Goal: Task Accomplishment & Management: Use online tool/utility

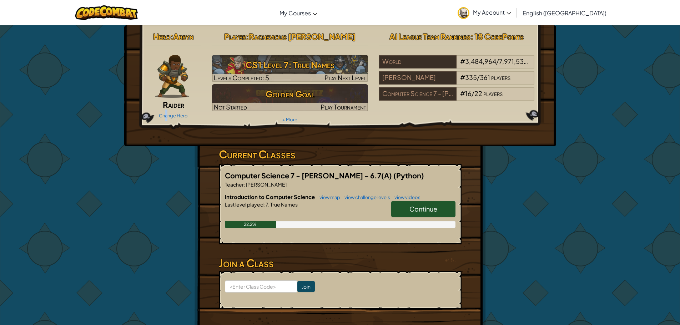
click at [167, 112] on div "Change Hero" at bounding box center [174, 115] width 56 height 11
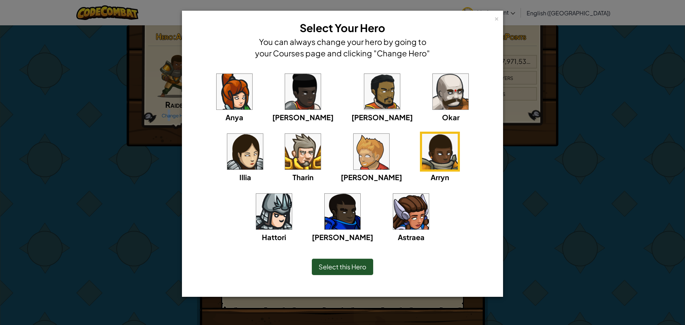
click at [433, 101] on img at bounding box center [451, 92] width 36 height 36
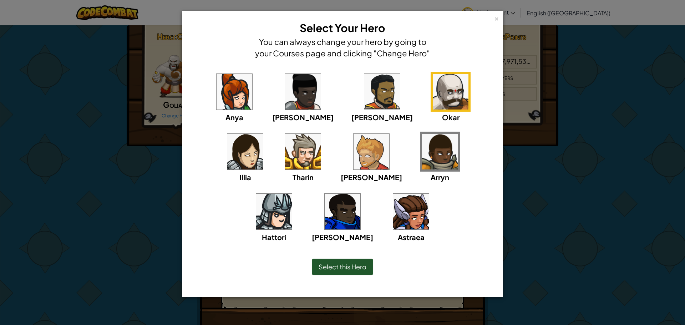
click at [347, 260] on div "Select this Hero" at bounding box center [342, 267] width 61 height 16
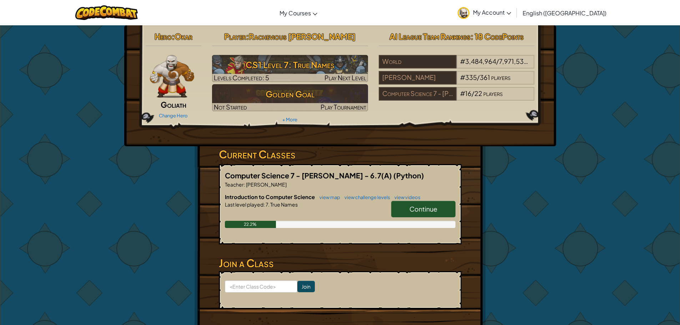
click at [412, 212] on span "Continue" at bounding box center [423, 209] width 28 height 8
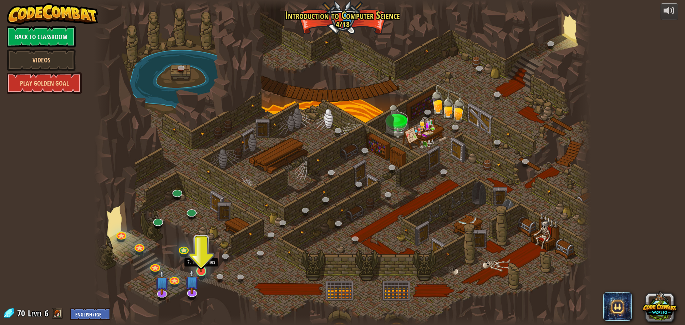
click at [207, 264] on img at bounding box center [201, 257] width 13 height 30
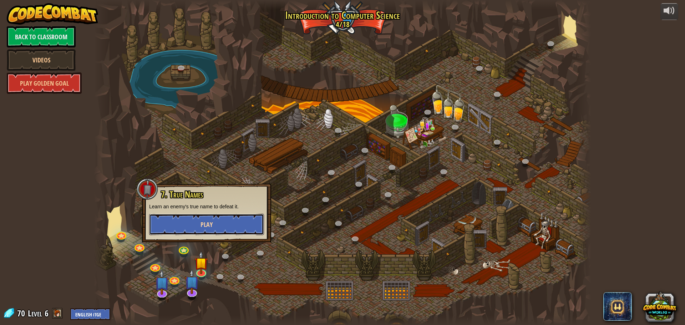
click at [248, 222] on button "Play" at bounding box center [206, 224] width 115 height 21
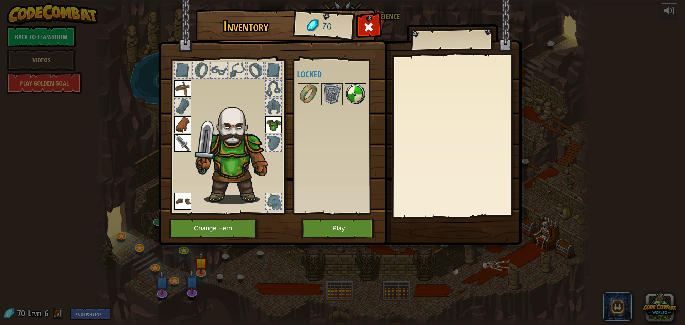
click at [351, 86] on img at bounding box center [356, 94] width 20 height 20
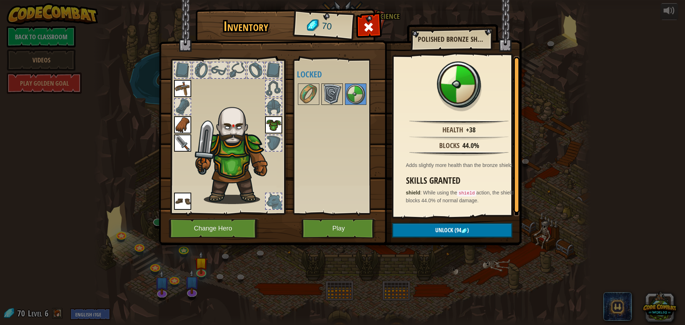
click at [338, 89] on img at bounding box center [332, 94] width 20 height 20
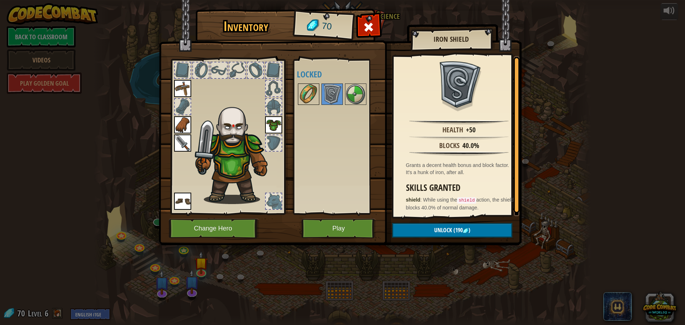
click at [305, 94] on img at bounding box center [309, 94] width 20 height 20
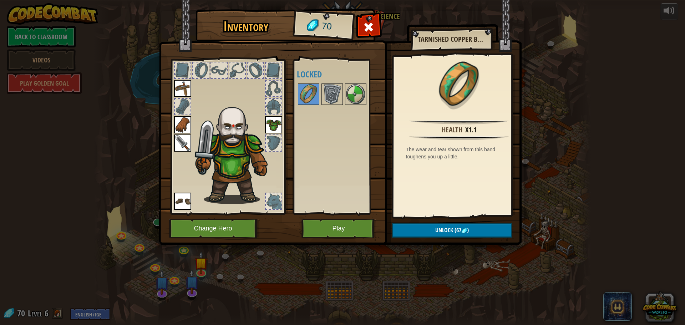
click at [352, 82] on div "Available Equip Equip Equip Equip Equip (double-click to equip) Locked" at bounding box center [342, 136] width 90 height 149
click at [356, 85] on img at bounding box center [356, 94] width 20 height 20
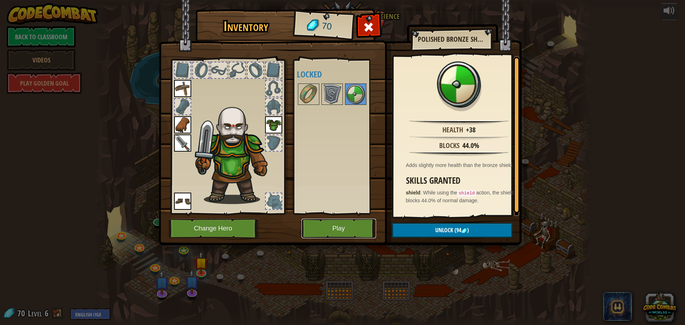
click at [328, 223] on button "Play" at bounding box center [338, 229] width 75 height 20
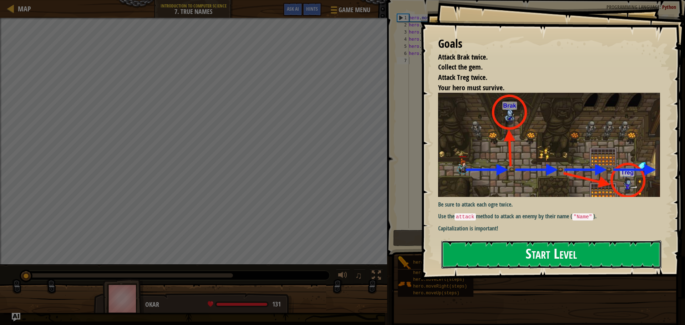
click at [458, 267] on button "Start Level" at bounding box center [551, 254] width 220 height 28
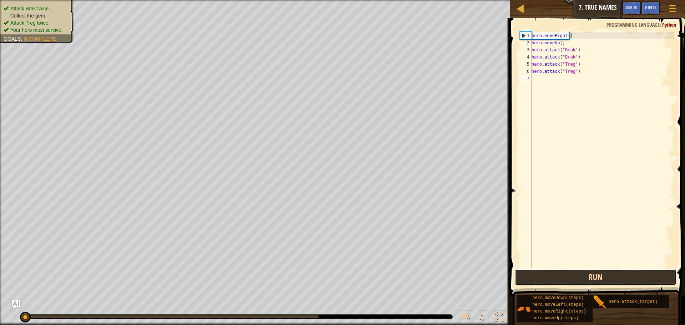
click at [630, 277] on button "Run" at bounding box center [596, 277] width 162 height 16
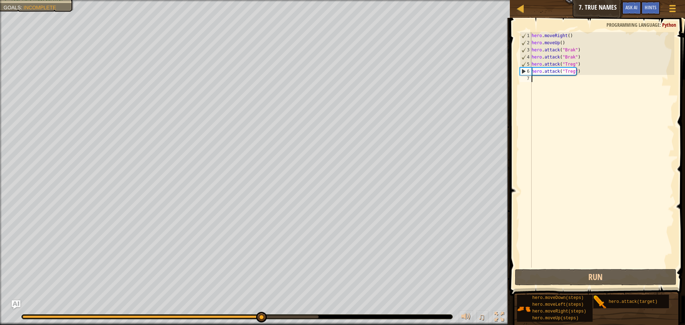
click at [595, 166] on div "hero . moveRight ( ) hero . moveUp ( ) hero . attack ( "Brak" ) hero . attack (…" at bounding box center [602, 157] width 144 height 250
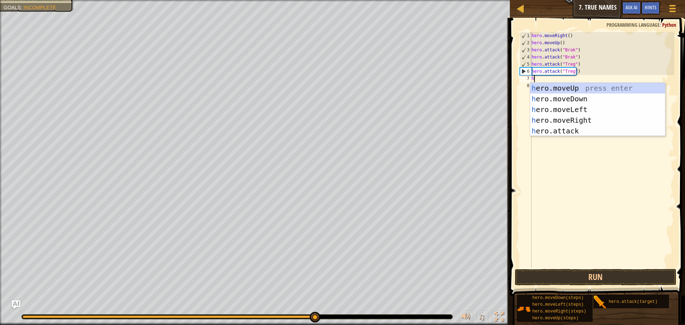
scroll to position [3, 0]
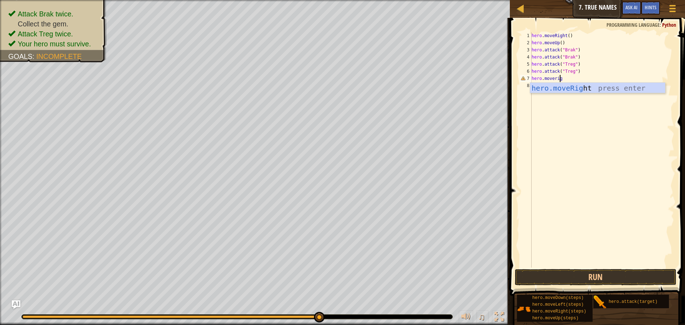
type textarea "hero.moveright"
click at [558, 284] on button "Run" at bounding box center [596, 277] width 162 height 16
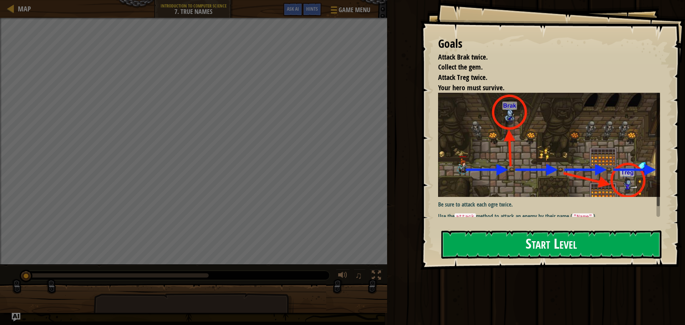
click at [488, 248] on button "Start Level" at bounding box center [551, 244] width 220 height 28
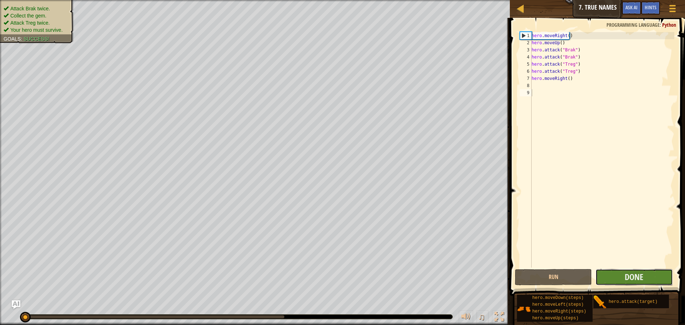
click at [608, 281] on button "Done" at bounding box center [633, 277] width 77 height 16
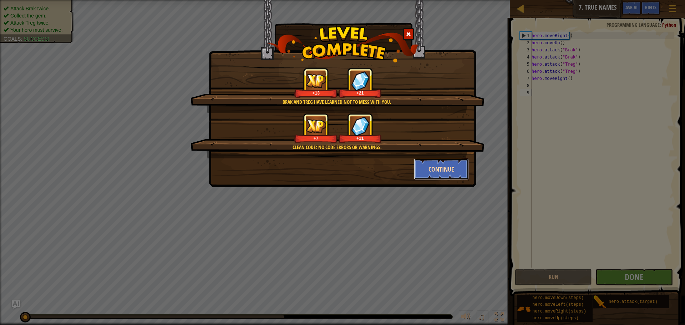
click at [444, 170] on button "Continue" at bounding box center [441, 168] width 55 height 21
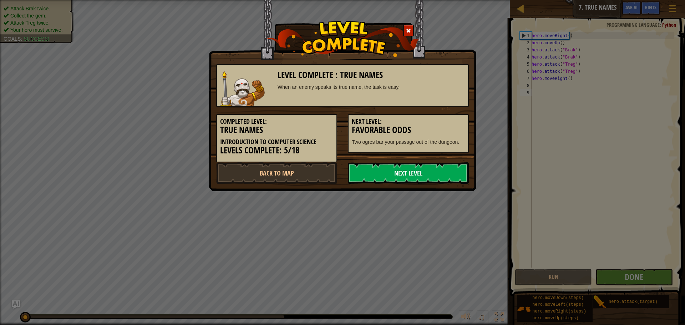
drag, startPoint x: 385, startPoint y: 176, endPoint x: 387, endPoint y: 173, distance: 3.8
click at [387, 173] on link "Next Level" at bounding box center [408, 172] width 121 height 21
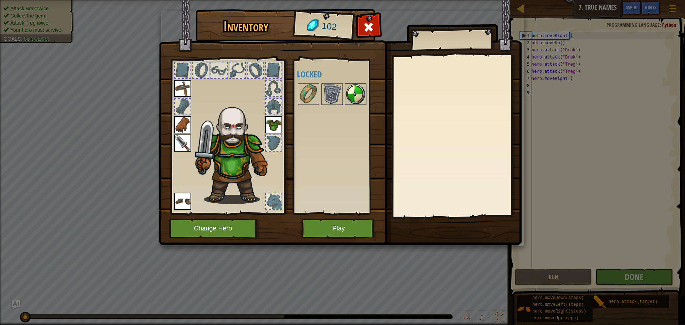
click at [362, 88] on img at bounding box center [356, 94] width 20 height 20
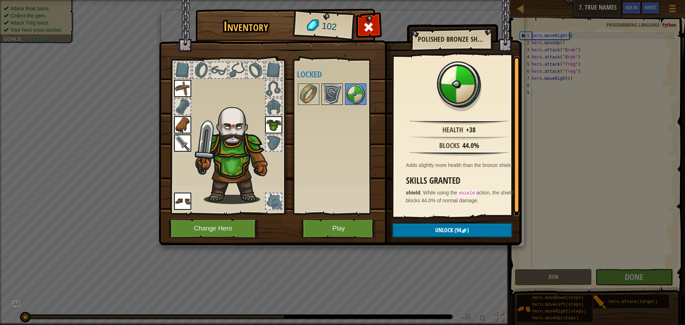
click at [330, 90] on img at bounding box center [332, 94] width 20 height 20
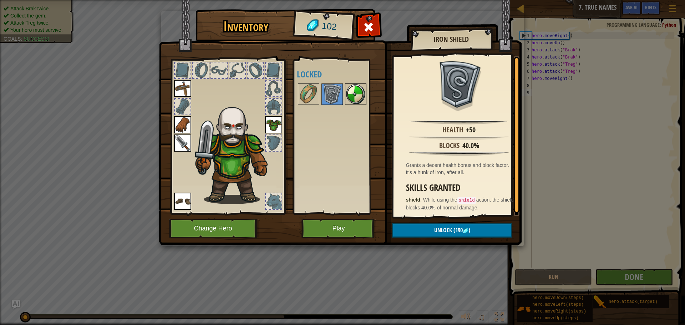
click at [358, 97] on img at bounding box center [356, 94] width 20 height 20
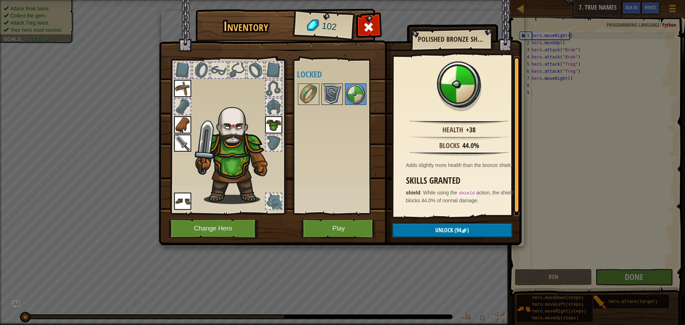
click at [340, 92] on img at bounding box center [332, 94] width 20 height 20
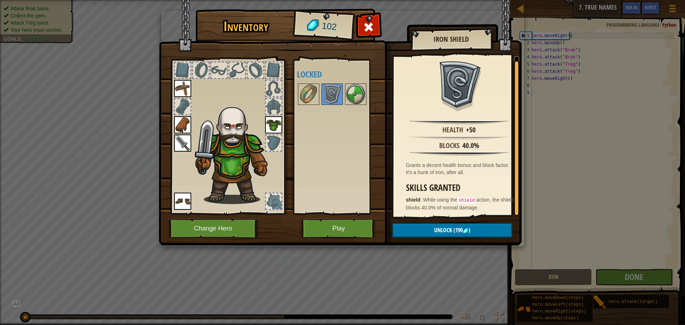
scroll to position [1, 0]
click at [358, 97] on img at bounding box center [356, 94] width 20 height 20
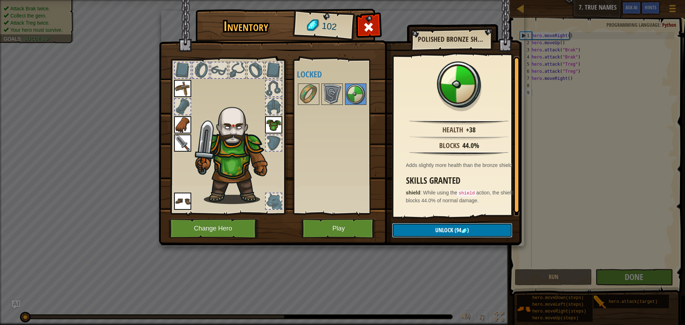
click at [469, 225] on button "Unlock (94 )" at bounding box center [452, 230] width 120 height 15
click at [468, 225] on button "Confirm" at bounding box center [452, 230] width 120 height 15
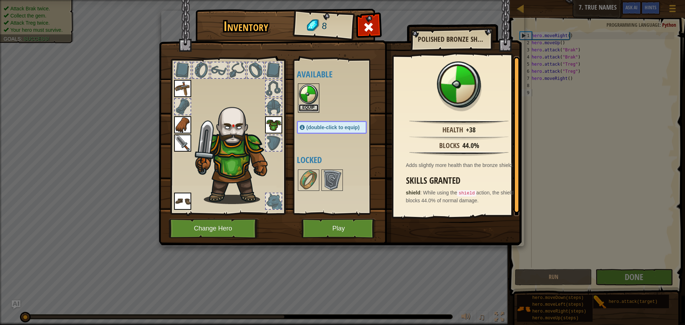
click at [317, 105] on button "Equip" at bounding box center [309, 107] width 20 height 7
click at [316, 169] on div at bounding box center [308, 179] width 21 height 21
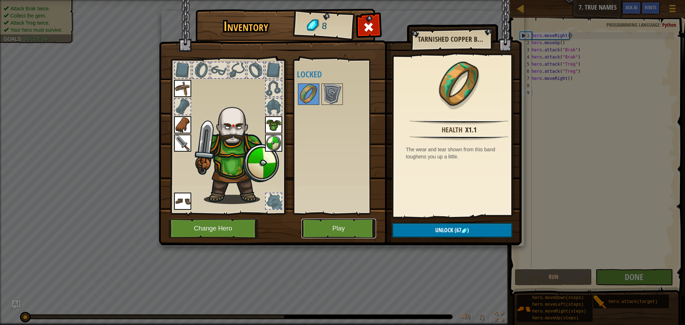
click at [366, 219] on button "Play" at bounding box center [338, 229] width 75 height 20
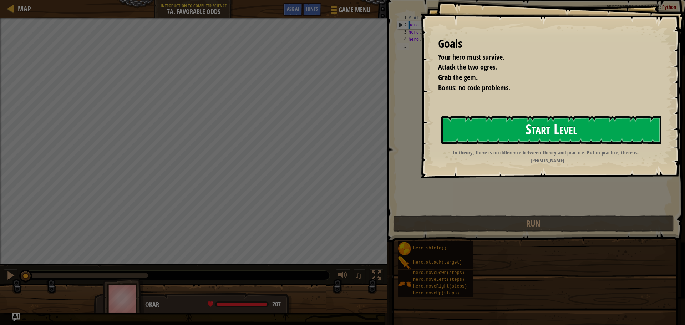
click at [484, 129] on button "Start Level" at bounding box center [551, 130] width 220 height 28
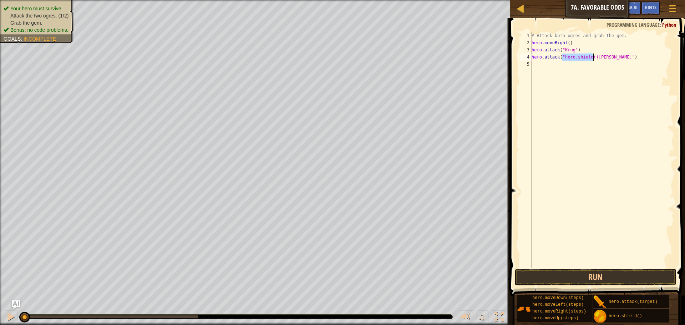
type textarea "hero.attack("Krug")"
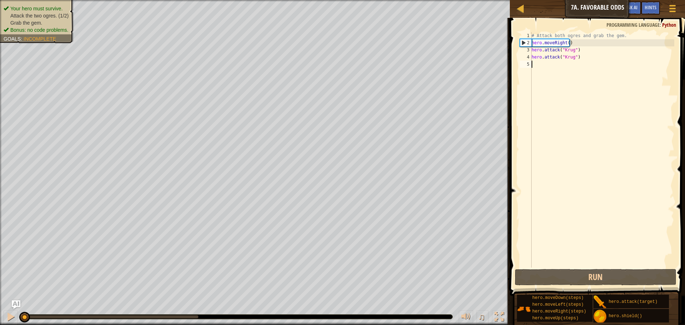
click at [562, 111] on div "# Attack both ogres and grab the gem. hero . moveRight ( ) hero . attack ( "Kru…" at bounding box center [602, 157] width 144 height 250
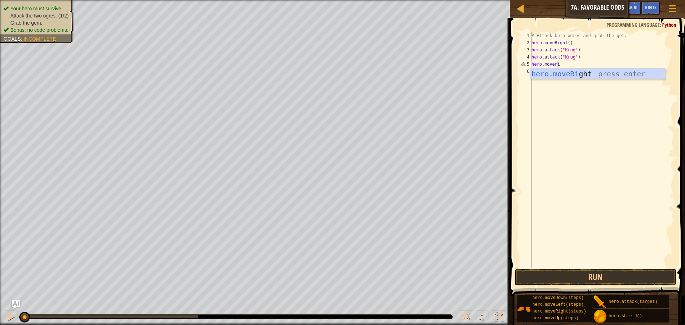
type textarea "hero.moveright"
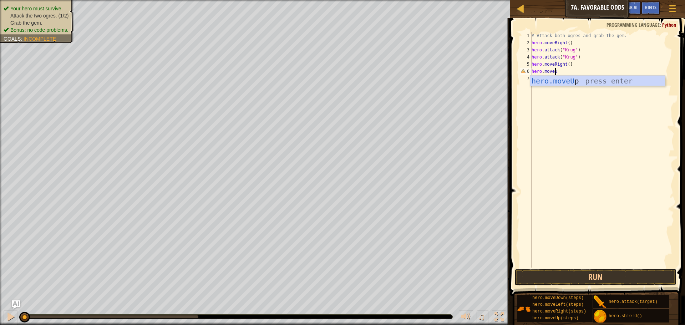
scroll to position [3, 2]
type textarea "hero.moveup"
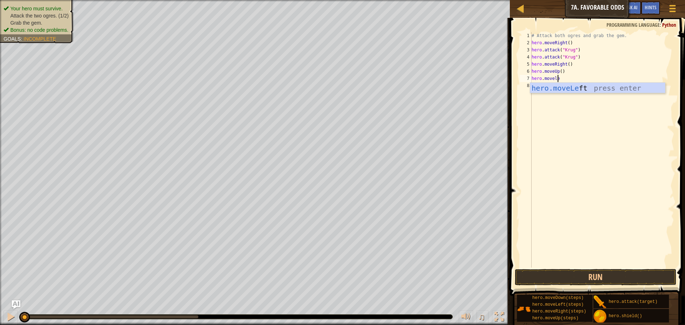
scroll to position [3, 2]
type textarea "hero.moveleft"
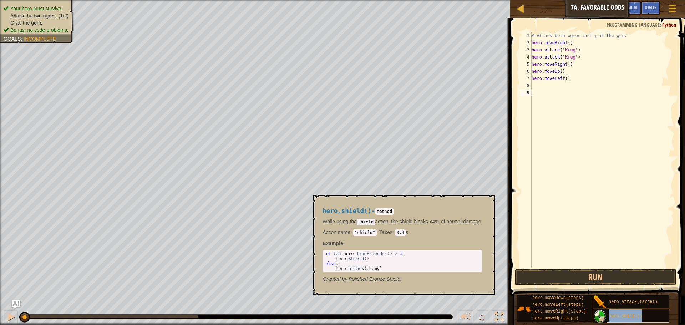
type textarea "hero.shield()"
click at [636, 317] on span "hero.shield()" at bounding box center [626, 316] width 34 height 5
click at [641, 315] on div "hero.shield()" at bounding box center [641, 316] width 68 height 14
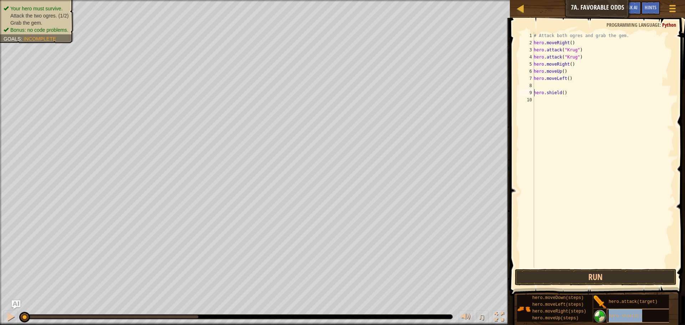
click at [640, 315] on div "hero.shield()" at bounding box center [641, 316] width 68 height 14
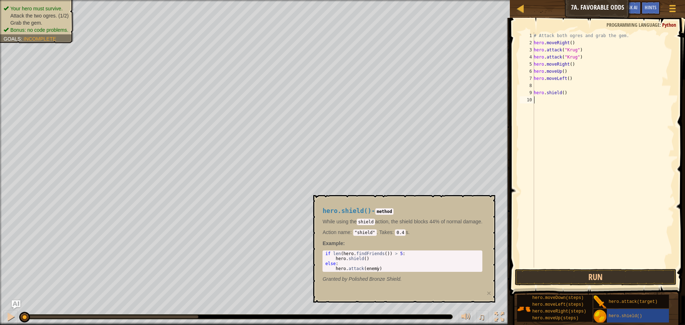
click at [551, 111] on div "# Attack both ogres and grab the gem. hero . moveRight ( ) hero . attack ( "Kru…" at bounding box center [603, 157] width 142 height 250
click at [555, 90] on div "# Attack both ogres and grab the gem. hero . moveRight ( ) hero . attack ( "Kru…" at bounding box center [603, 157] width 142 height 250
type textarea "hero.shield()"
click at [560, 88] on div "# Attack both ogres and grab the gem. hero . moveRight ( ) hero . attack ( "Kru…" at bounding box center [603, 157] width 142 height 250
type textarea "\"
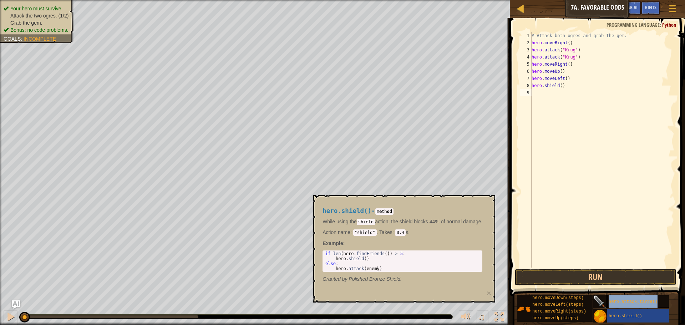
type textarea "hero.attack(target)"
click at [576, 199] on div "# Attack both ogres and grab the gem. hero . moveRight ( ) hero . attack ( "Kru…" at bounding box center [603, 157] width 142 height 250
click at [574, 96] on div "# Attack both ogres and grab the gem. hero . moveRight ( ) hero . attack ( "Kru…" at bounding box center [603, 157] width 142 height 250
type textarea "hero.attack("Grump")"
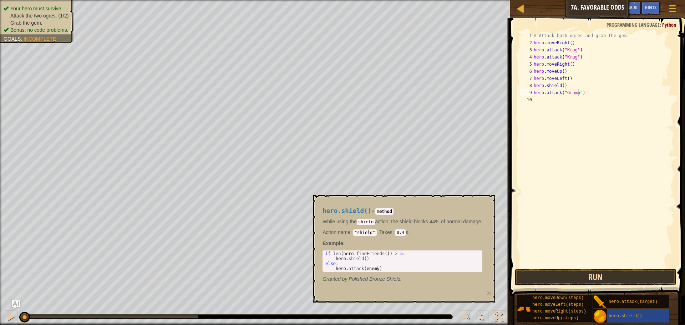
click at [579, 286] on span at bounding box center [598, 146] width 181 height 299
click at [578, 275] on button "Run" at bounding box center [596, 277] width 162 height 16
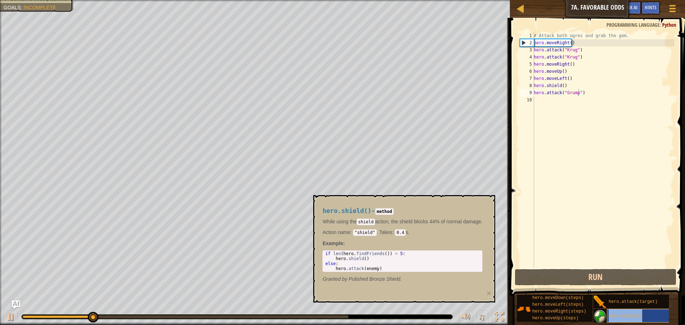
click at [632, 313] on div "hero.shield()" at bounding box center [641, 316] width 68 height 14
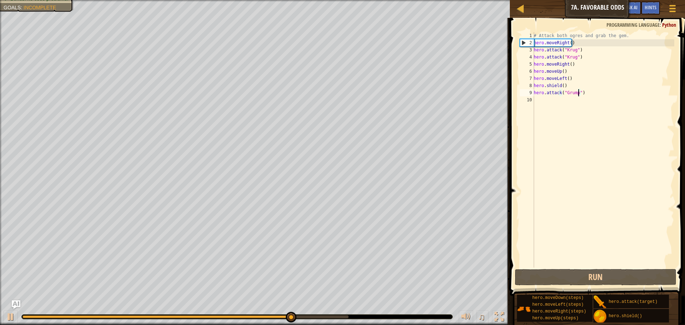
click at [587, 179] on div "# Attack both ogres and grab the gem. hero . moveRight ( ) hero . attack ( "Kru…" at bounding box center [603, 157] width 142 height 250
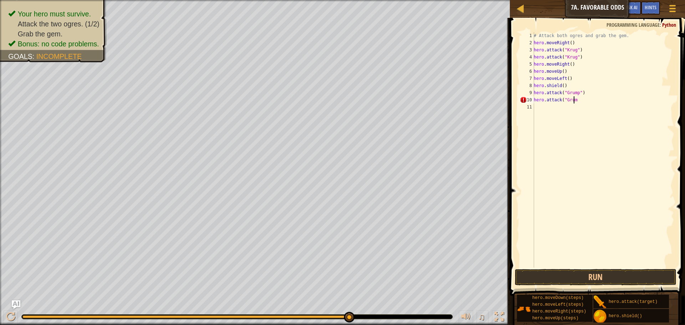
scroll to position [3, 3]
type textarea "hero.attack("Grump")"
click at [549, 280] on button "Run" at bounding box center [596, 277] width 162 height 16
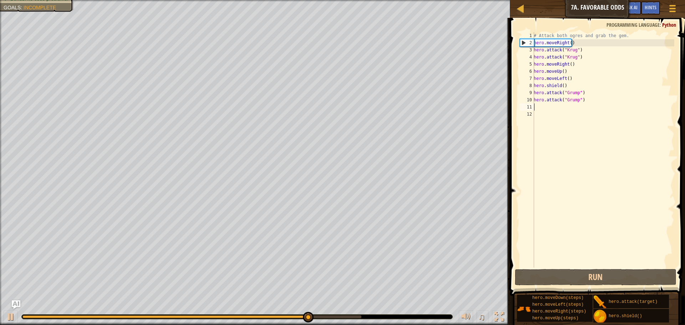
click at [634, 159] on div "# Attack both ogres and grab the gem. hero . moveRight ( ) hero . attack ( "Kru…" at bounding box center [603, 157] width 142 height 250
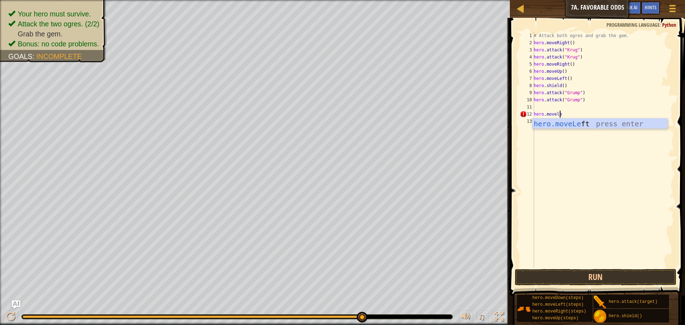
scroll to position [3, 2]
type textarea "hero.moveleft"
click at [539, 106] on div "# Attack both ogres and grab the gem. hero . moveRight ( ) hero . attack ( "Kru…" at bounding box center [603, 157] width 142 height 250
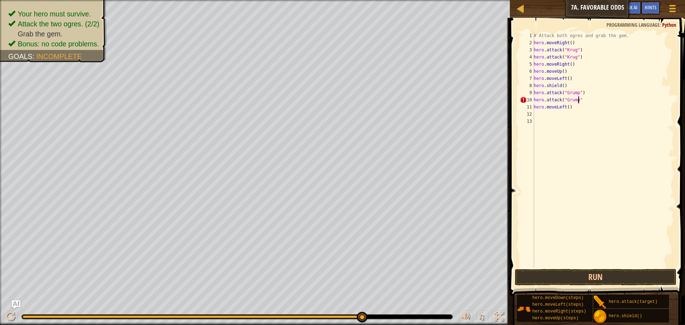
type textarea "hero.attack("Grump")"
click at [573, 279] on button "Run" at bounding box center [596, 277] width 162 height 16
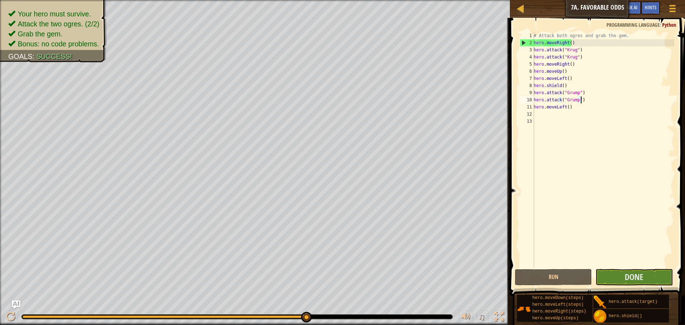
click at [625, 268] on span at bounding box center [598, 146] width 181 height 299
click at [615, 272] on button "Done" at bounding box center [633, 277] width 77 height 16
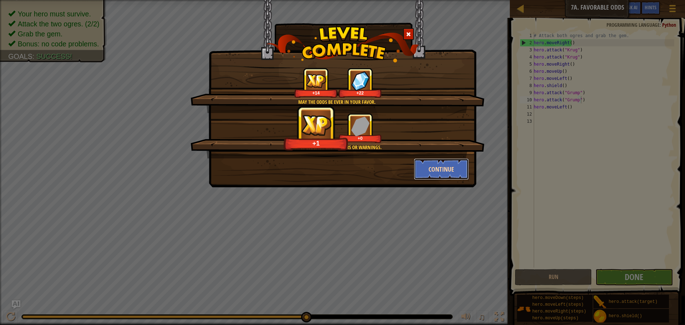
click at [442, 171] on button "Continue" at bounding box center [441, 168] width 55 height 21
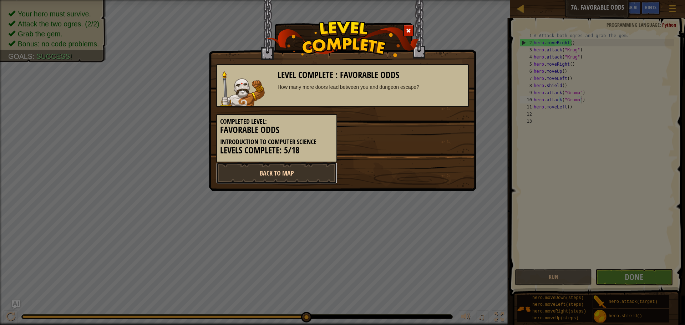
click at [329, 173] on link "Back to Map" at bounding box center [276, 172] width 121 height 21
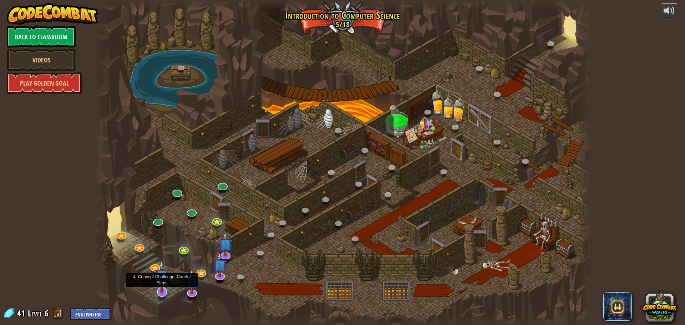
click at [164, 288] on img at bounding box center [161, 276] width 15 height 33
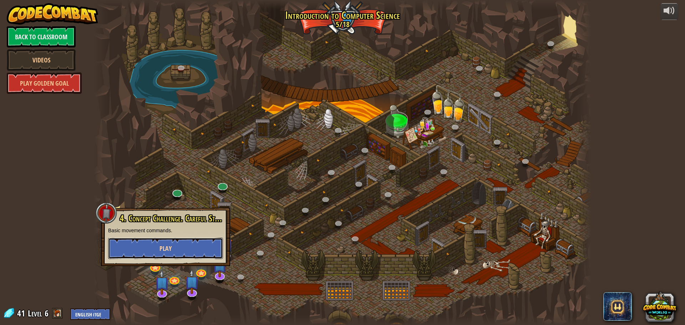
click at [184, 253] on button "Play" at bounding box center [165, 248] width 115 height 21
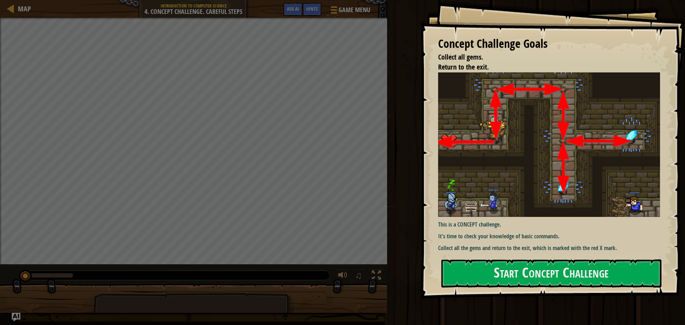
click at [636, 149] on img at bounding box center [551, 144] width 227 height 144
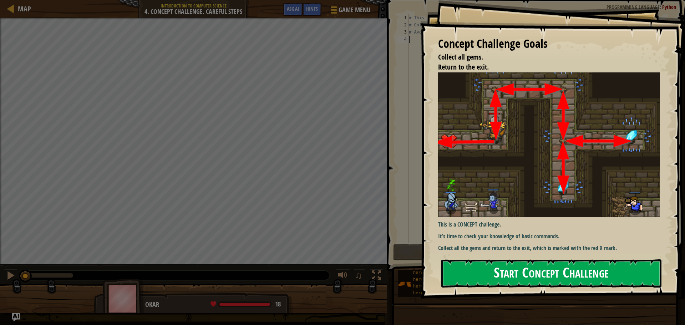
click at [524, 267] on button "Start Concept Challenge" at bounding box center [551, 273] width 220 height 28
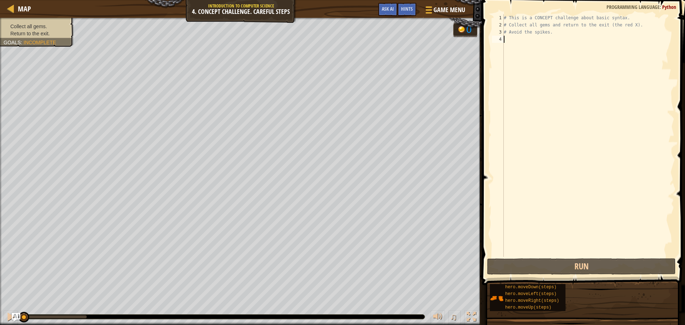
click at [554, 43] on div "# This is a CONCEPT challenge about basic syntax. # Collect all gems and return…" at bounding box center [588, 142] width 172 height 257
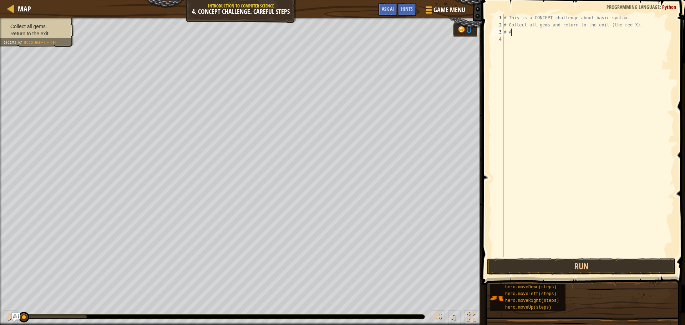
type textarea "#"
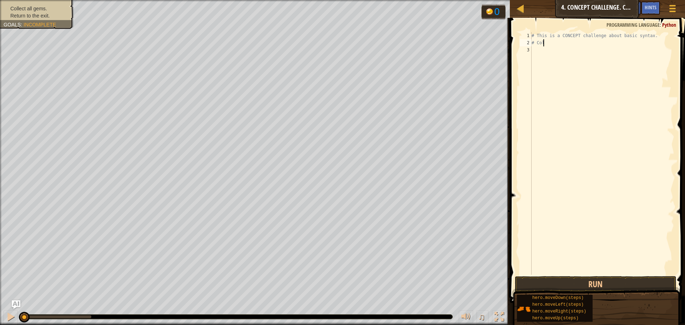
type textarea "#"
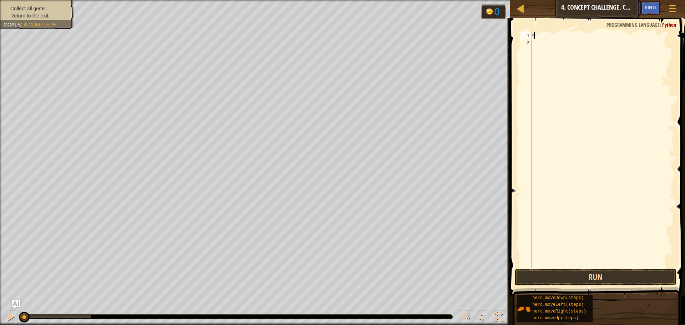
type textarea "#"
type textarea "hero.moveup"
type textarea "hero.moveright"
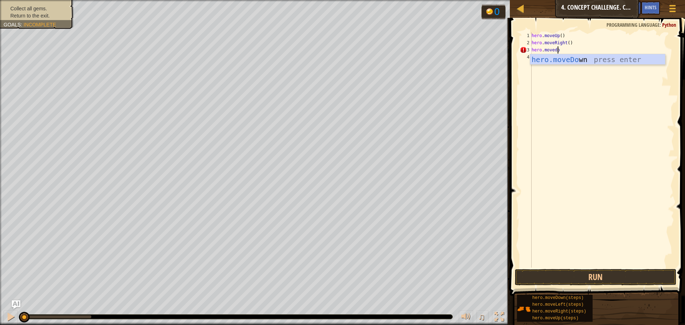
scroll to position [3, 2]
type textarea "hero.movedown"
type textarea "hero.moveDown(2)"
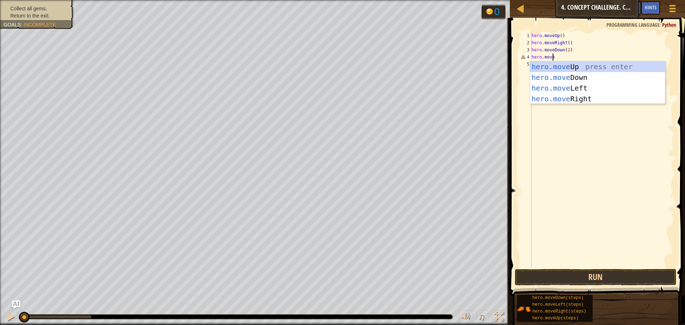
scroll to position [3, 2]
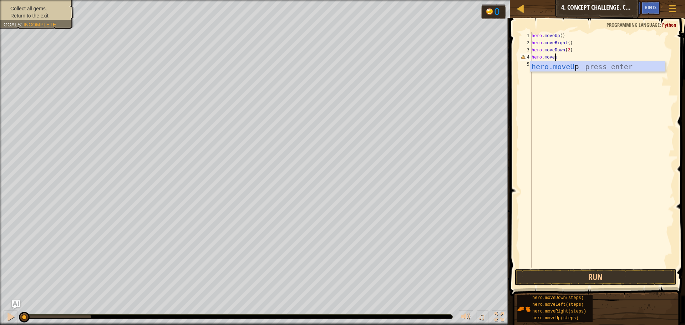
type textarea "hero.moveup"
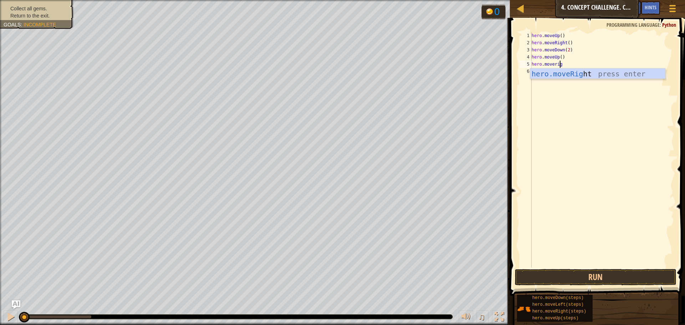
type textarea "hero.moveright"
click at [601, 281] on button "Run" at bounding box center [596, 277] width 162 height 16
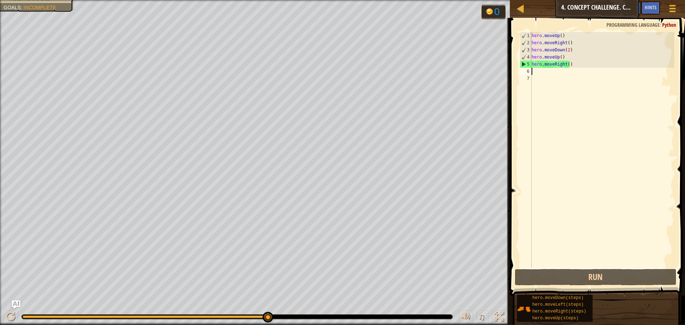
click at [567, 129] on div "hero . moveUp ( ) hero . moveRight ( ) hero . moveDown ( 2 ) hero . moveUp ( ) …" at bounding box center [602, 157] width 144 height 250
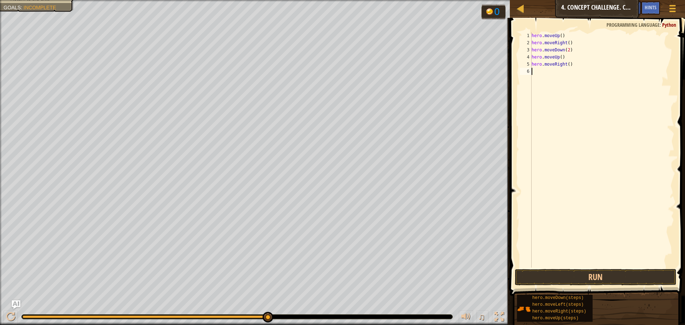
type textarea "m"
type textarea "hero.moveleft"
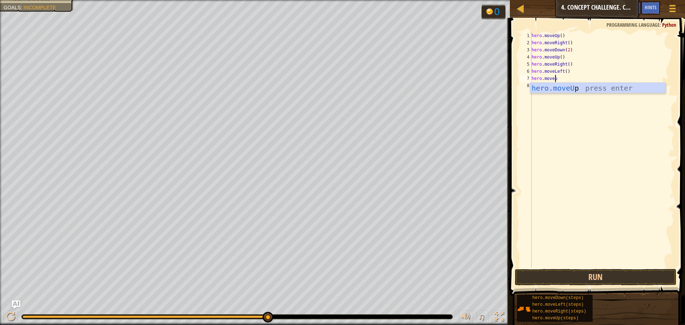
scroll to position [3, 2]
type textarea "hero.moveup"
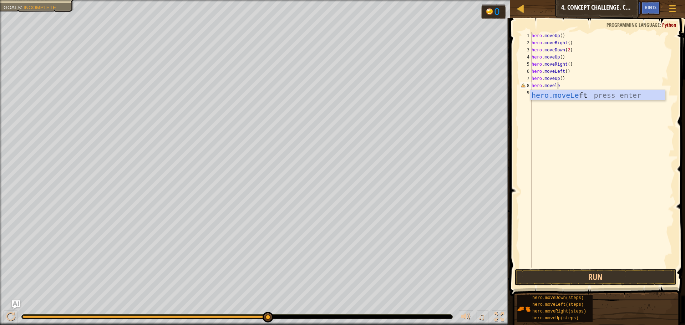
scroll to position [3, 2]
type textarea "hero.moveleft"
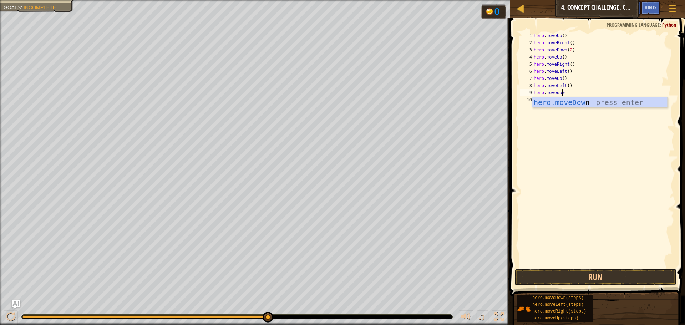
type textarea "hero.movedown"
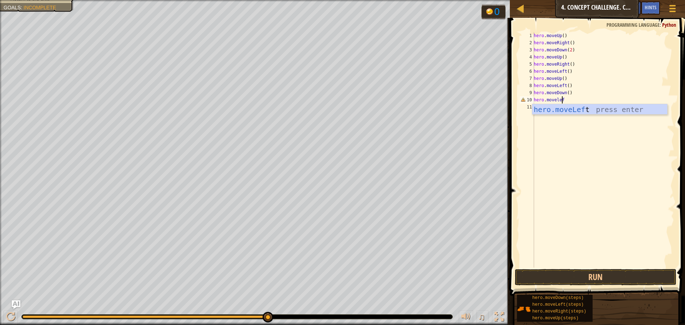
type textarea "hero.moveleft"
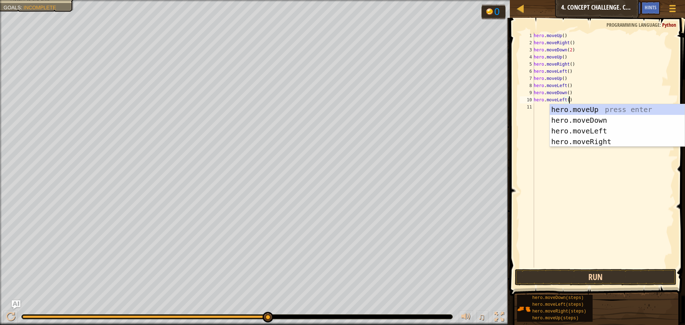
type textarea "hero.moveLeft()"
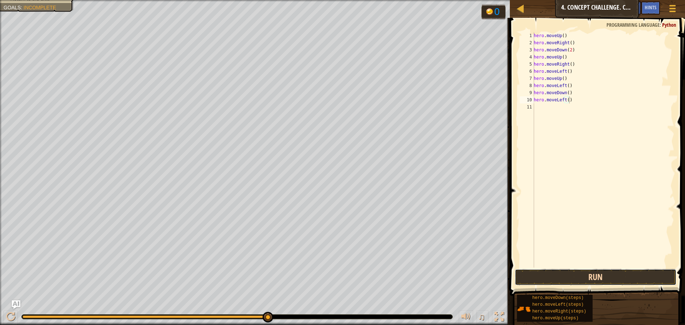
click at [544, 271] on button "Run" at bounding box center [596, 277] width 162 height 16
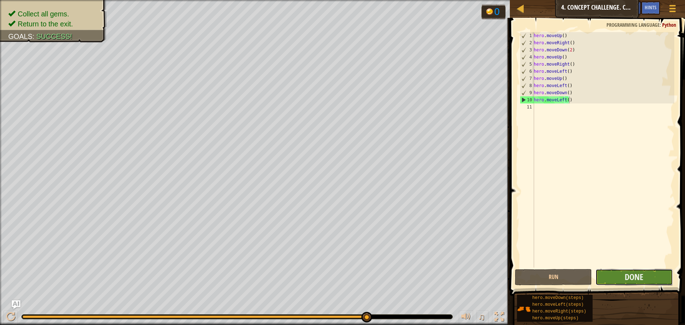
click at [610, 271] on button "Done" at bounding box center [633, 277] width 77 height 16
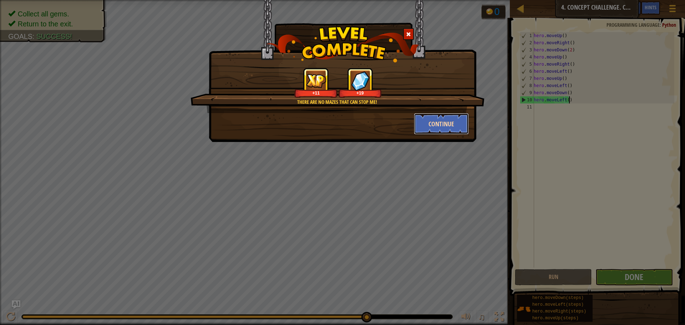
click at [434, 125] on button "Continue" at bounding box center [441, 123] width 55 height 21
